Goal: Task Accomplishment & Management: Manage account settings

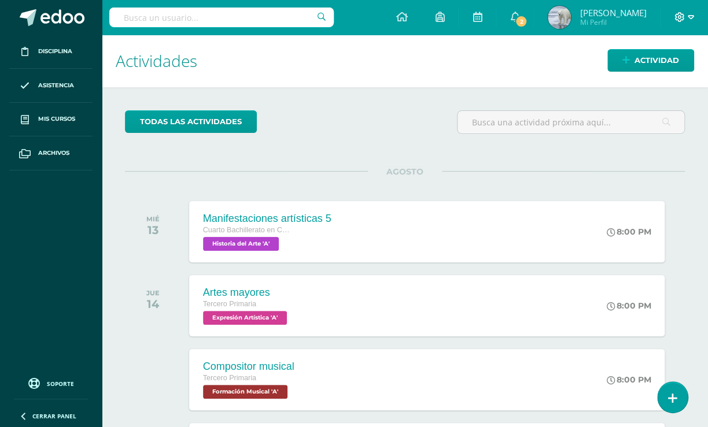
click at [679, 15] on icon at bounding box center [679, 17] width 10 height 10
click at [636, 77] on span "Cerrar sesión" at bounding box center [654, 78] width 52 height 11
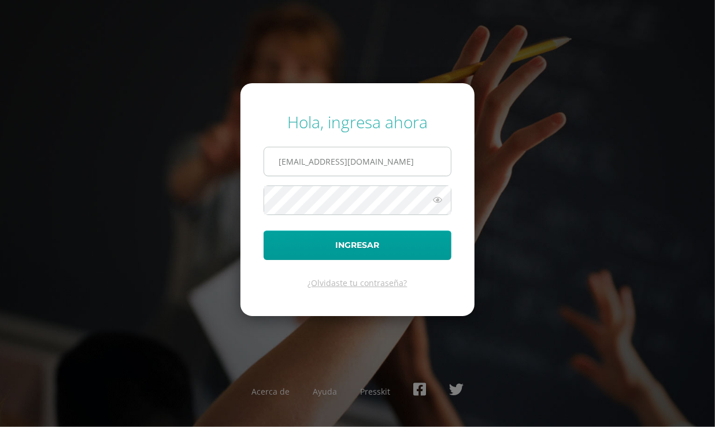
click at [415, 157] on input "[EMAIL_ADDRESS][DOMAIN_NAME]" at bounding box center [357, 161] width 187 height 28
type input "[EMAIL_ADDRESS][DOMAIN_NAME]"
click at [385, 226] on form "Hola, ingresa ahora [EMAIL_ADDRESS][DOMAIN_NAME] Ingresar ¿Olvidaste tu contras…" at bounding box center [358, 199] width 234 height 232
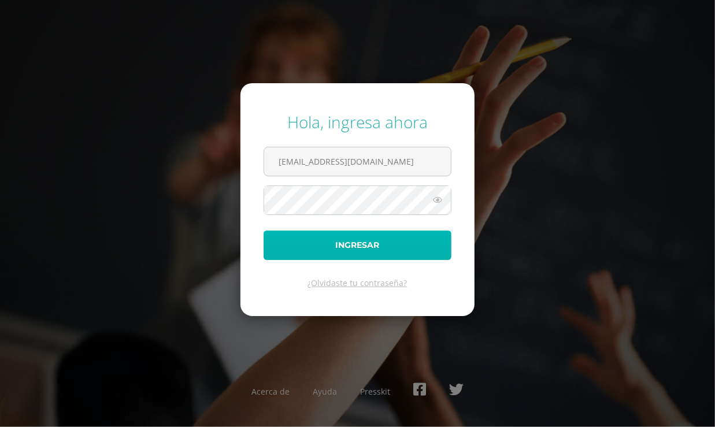
click at [378, 231] on button "Ingresar" at bounding box center [358, 245] width 188 height 29
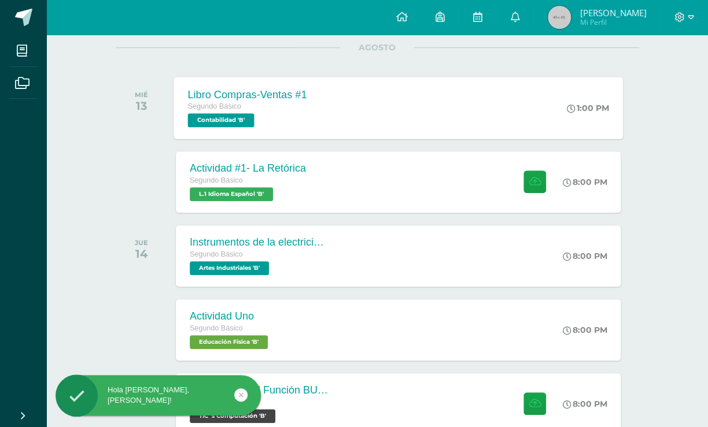
scroll to position [157, 0]
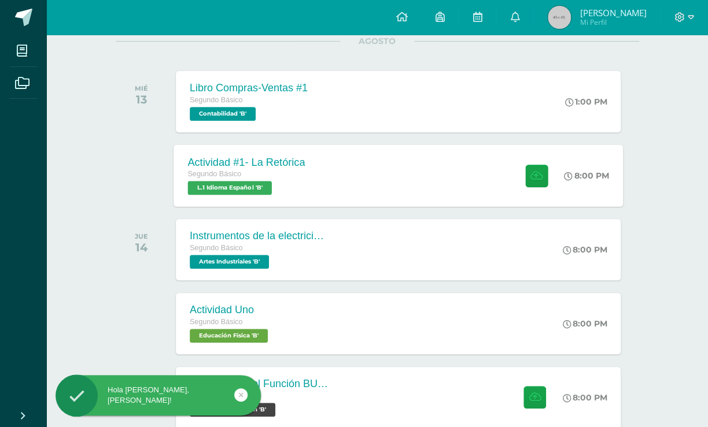
click at [297, 184] on div "Segundo Básico L.1 Idioma Español 'B'" at bounding box center [245, 181] width 117 height 27
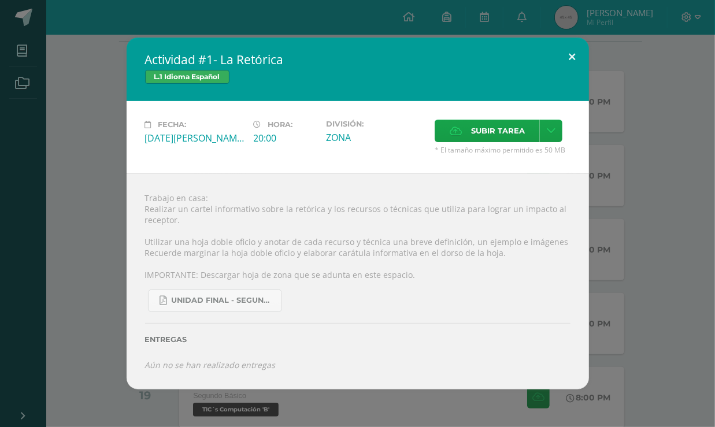
click at [572, 51] on button at bounding box center [572, 57] width 33 height 39
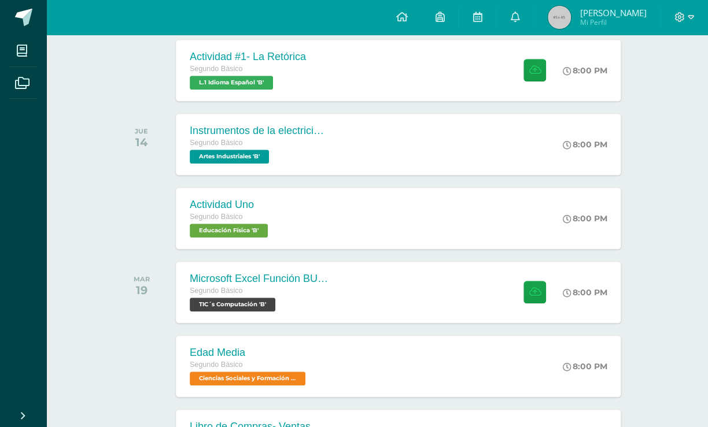
scroll to position [210, 0]
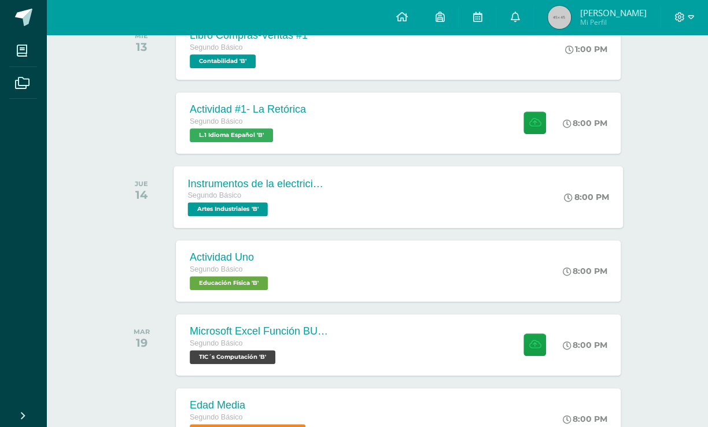
click at [267, 204] on span "Artes Industriales 'B'" at bounding box center [227, 209] width 80 height 14
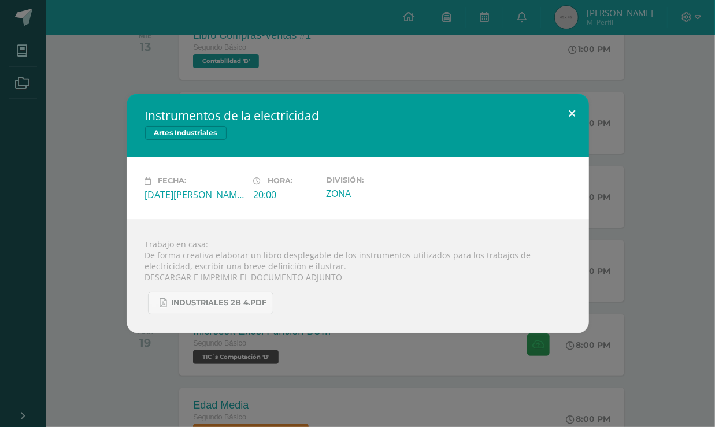
click at [568, 105] on button at bounding box center [572, 113] width 33 height 39
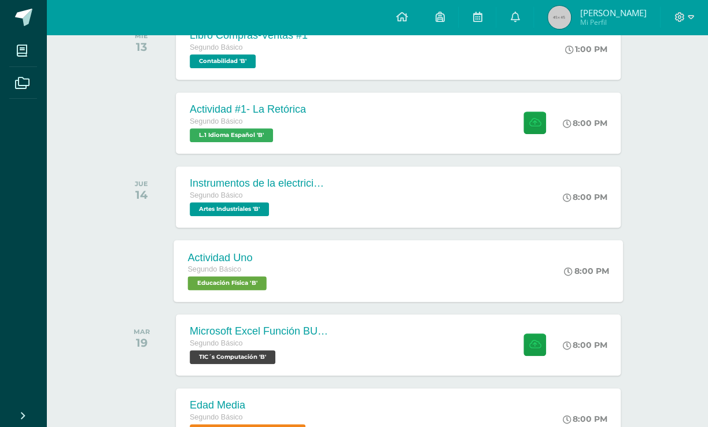
click at [283, 265] on div "Actividad Uno Segundo Básico Educación Física 'B'" at bounding box center [228, 271] width 110 height 62
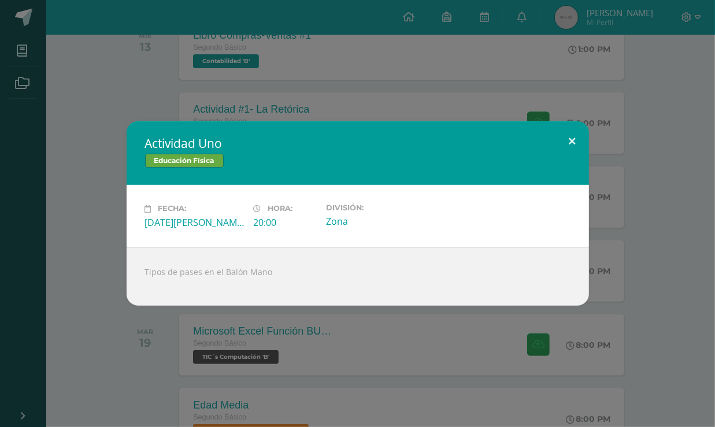
click at [574, 138] on button at bounding box center [572, 140] width 33 height 39
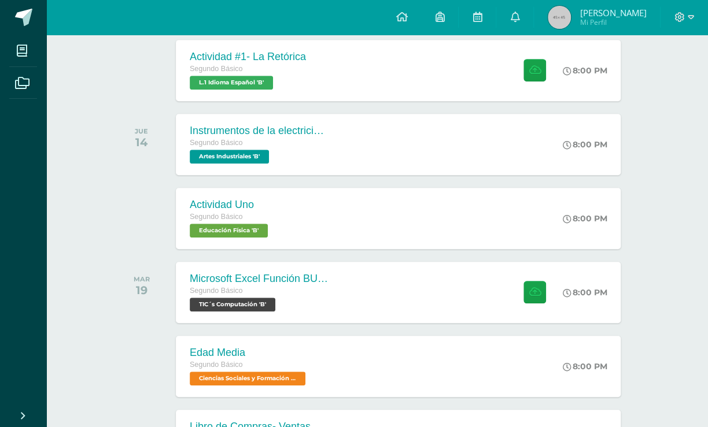
scroll to position [0, 0]
